Goal: Find specific page/section: Find specific page/section

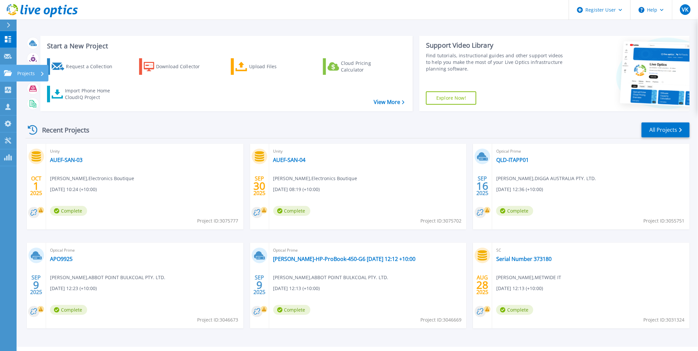
click at [16, 74] on div "Projects" at bounding box center [32, 73] width 32 height 17
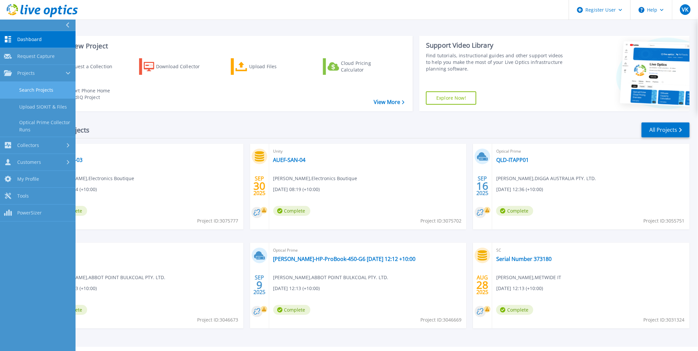
click at [38, 91] on link "Search Projects" at bounding box center [38, 90] width 76 height 17
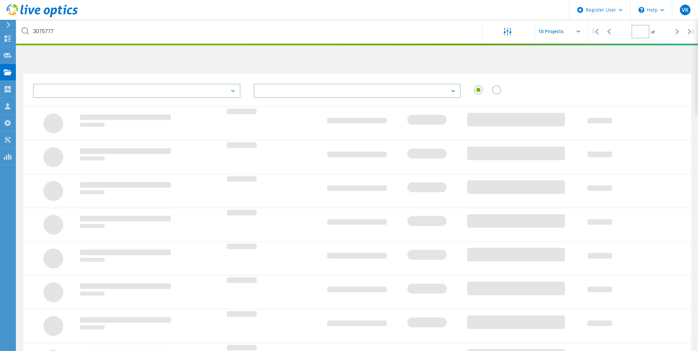
type input "1"
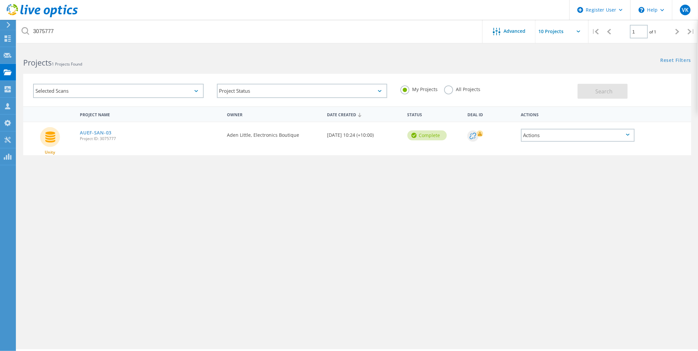
click at [464, 90] on label "All Projects" at bounding box center [462, 88] width 36 height 6
click at [0, 0] on input "All Projects" at bounding box center [0, 0] width 0 height 0
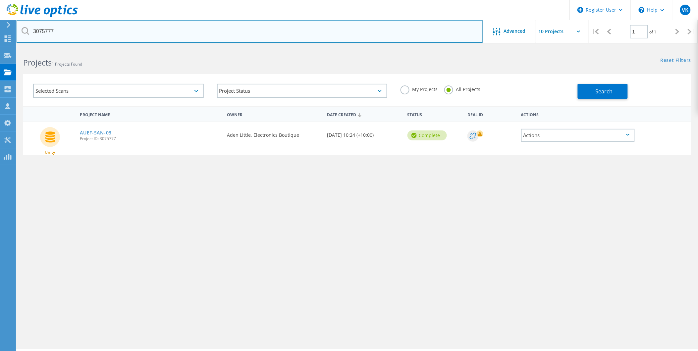
click at [39, 30] on input "3075777" at bounding box center [250, 31] width 466 height 23
type input "3067746"
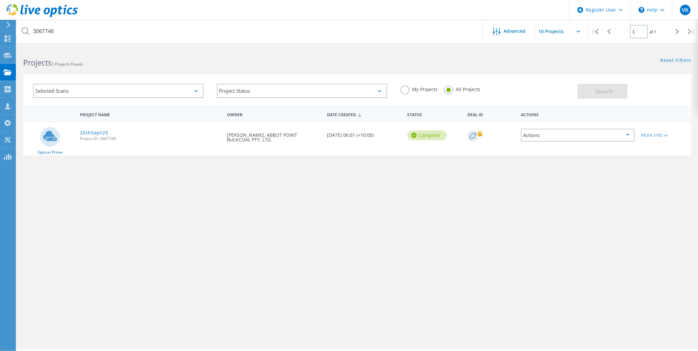
click at [446, 272] on div "Project Name Owner Date Created Status Deal Id Actions Optical Prime 25thSept25…" at bounding box center [357, 192] width 668 height 172
click at [97, 133] on link "25thSept25" at bounding box center [94, 132] width 28 height 5
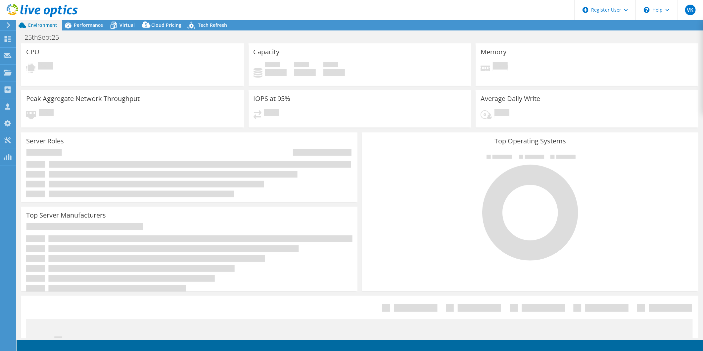
select select "Australia"
select select "AUD"
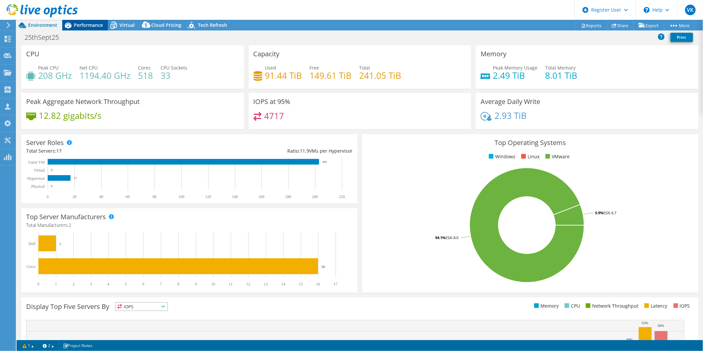
click at [80, 25] on span "Performance" at bounding box center [88, 25] width 29 height 6
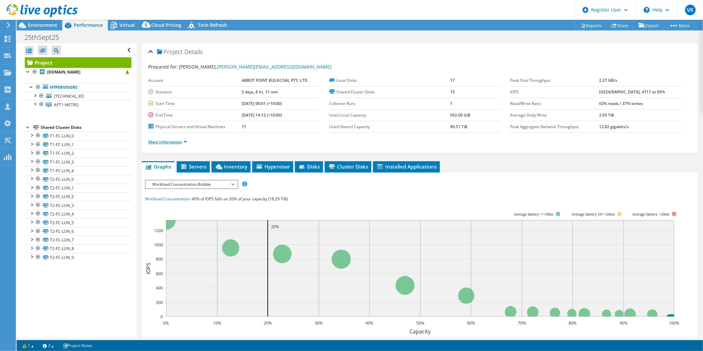
click at [177, 141] on link "More Information" at bounding box center [167, 142] width 39 height 6
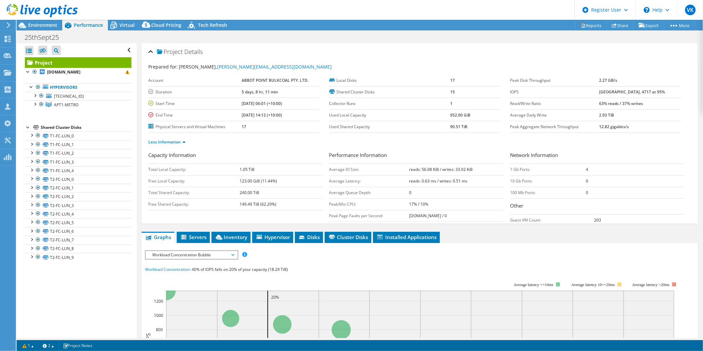
click at [48, 22] on div at bounding box center [39, 11] width 78 height 22
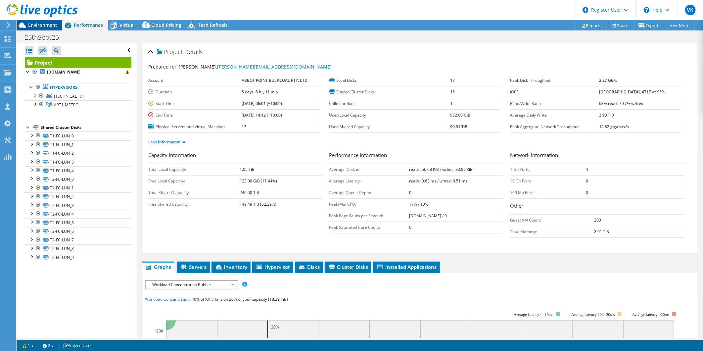
click at [45, 28] on div "Environment" at bounding box center [40, 25] width 46 height 11
